Goal: Understand process/instructions

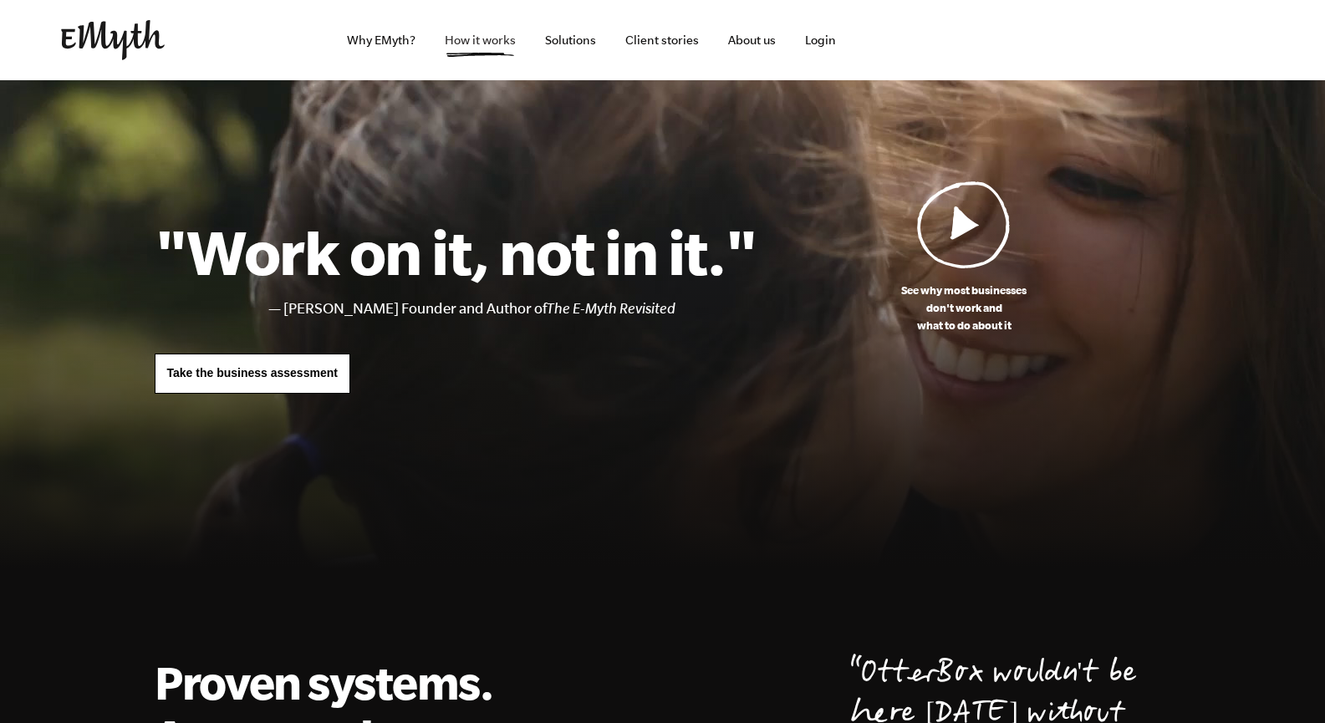
click at [473, 44] on link "How it works" at bounding box center [480, 40] width 98 height 80
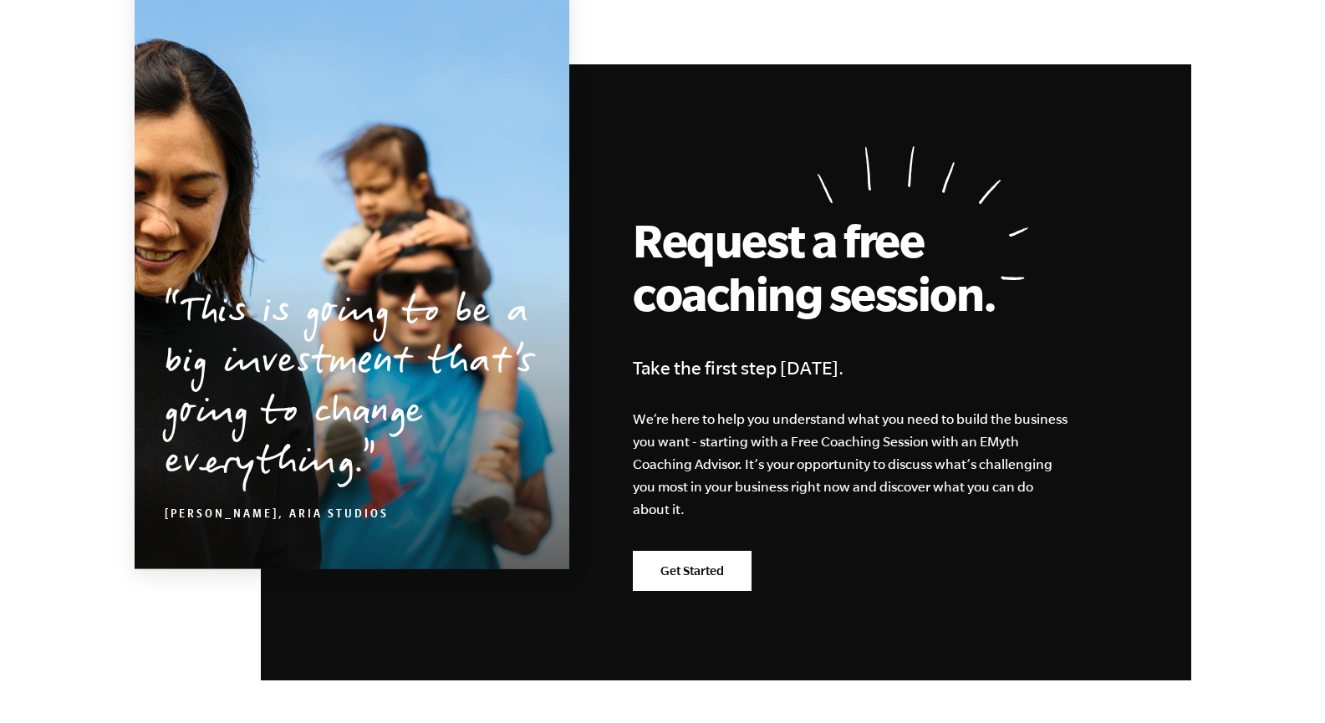
scroll to position [7860, 0]
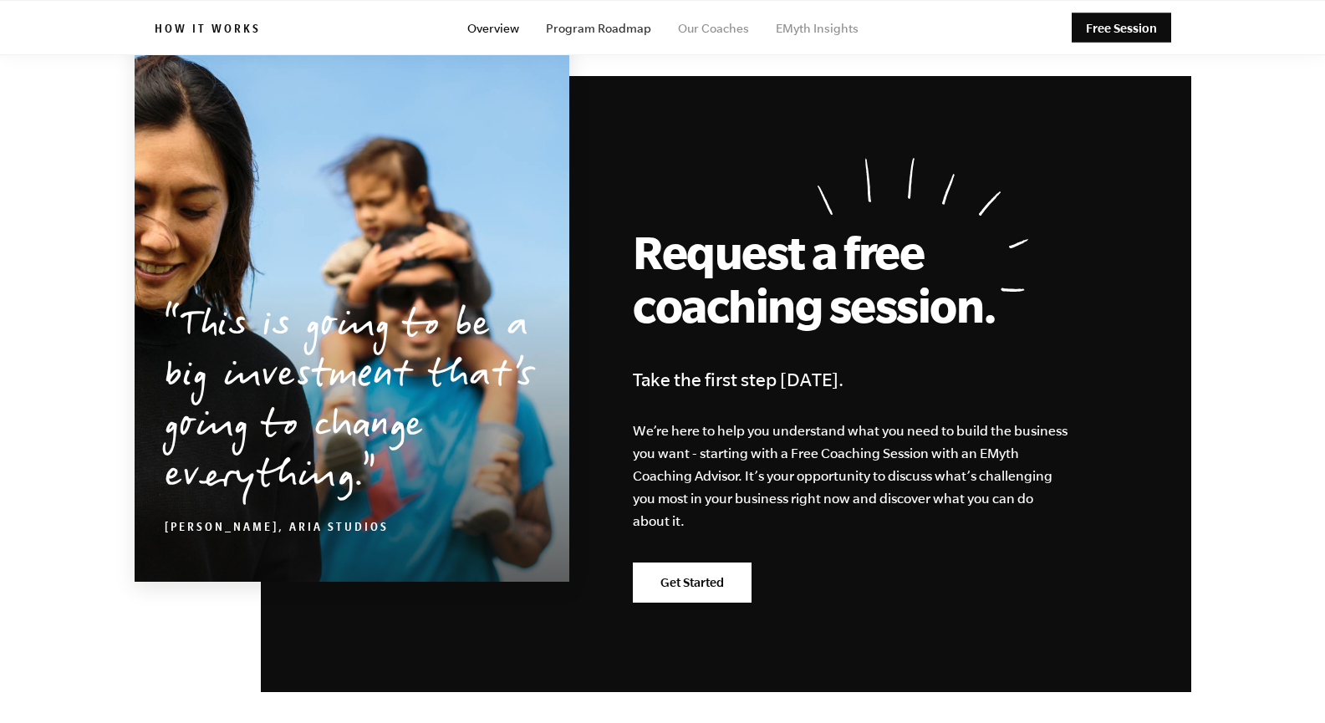
click at [605, 33] on link "Program Roadmap" at bounding box center [598, 28] width 105 height 13
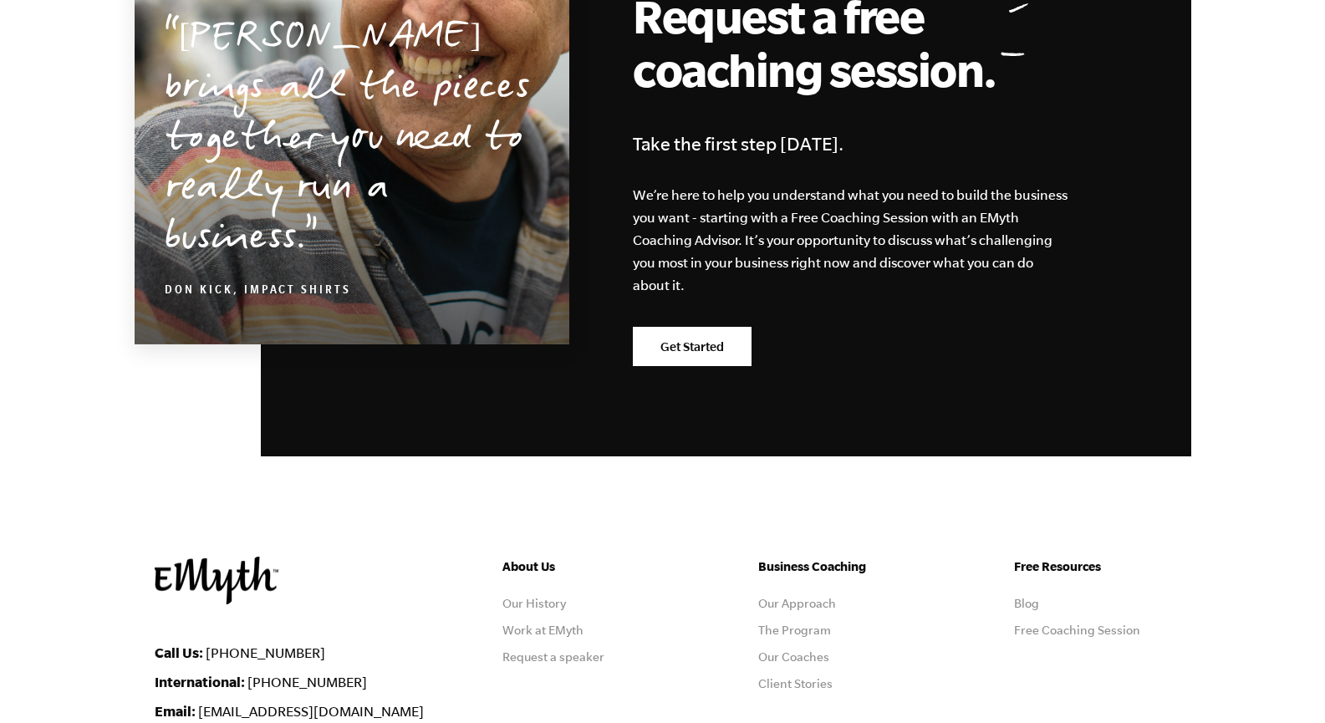
scroll to position [4760, 0]
